Goal: Information Seeking & Learning: Learn about a topic

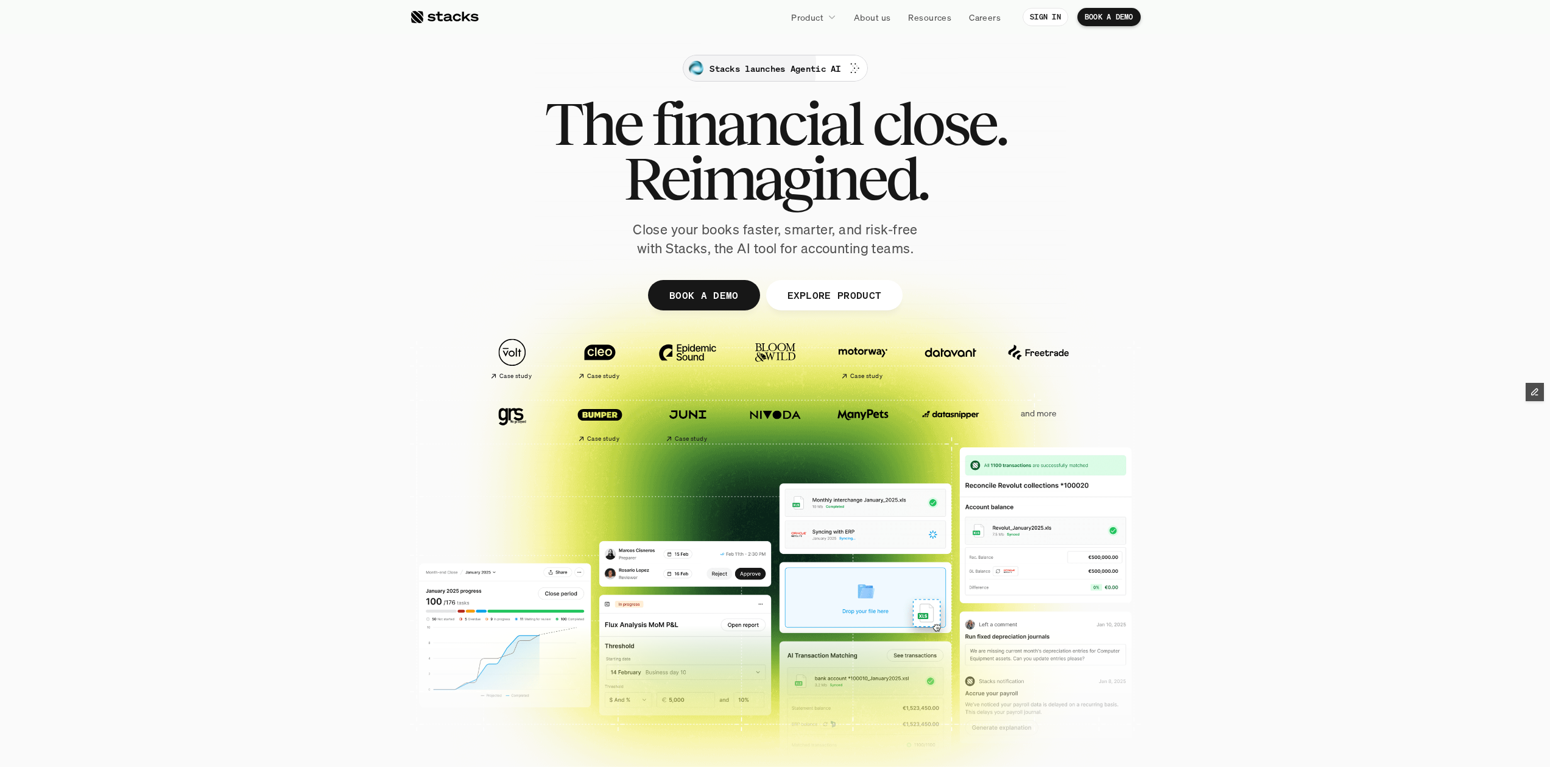
click at [729, 61] on div "Stacks launches Agentic AI" at bounding box center [775, 68] width 172 height 14
